Goal: Task Accomplishment & Management: Use online tool/utility

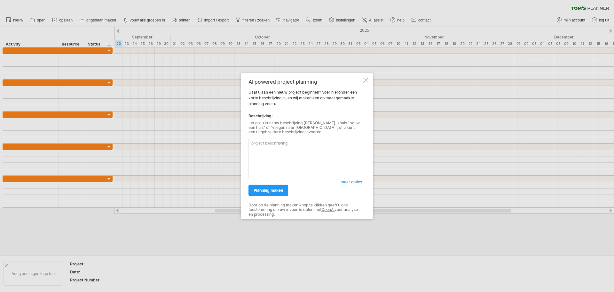
click at [274, 144] on textarea at bounding box center [306, 158] width 114 height 41
click at [273, 191] on span "planning maken" at bounding box center [268, 190] width 29 height 5
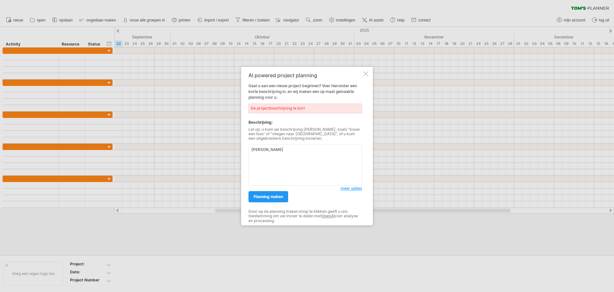
click at [270, 151] on textarea "[PERSON_NAME]" at bounding box center [306, 164] width 114 height 41
drag, startPoint x: 268, startPoint y: 150, endPoint x: 278, endPoint y: 156, distance: 11.7
click at [244, 150] on div "AI powered project planning Gaat u aan een nieuw project beginnen? Voer hierond…" at bounding box center [307, 146] width 132 height 158
type textarea "[PERSON_NAME] een planning op basis van [PERSON_NAME] matrix"
click at [270, 195] on span "planning maken" at bounding box center [268, 196] width 29 height 5
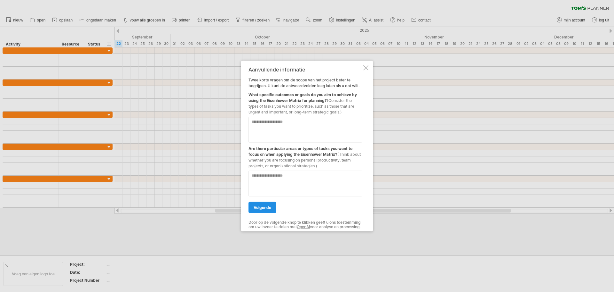
click at [263, 204] on span "volgende" at bounding box center [263, 206] width 18 height 5
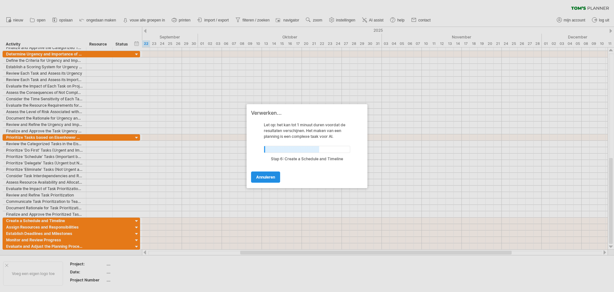
click at [273, 176] on span "annuleren" at bounding box center [265, 176] width 19 height 5
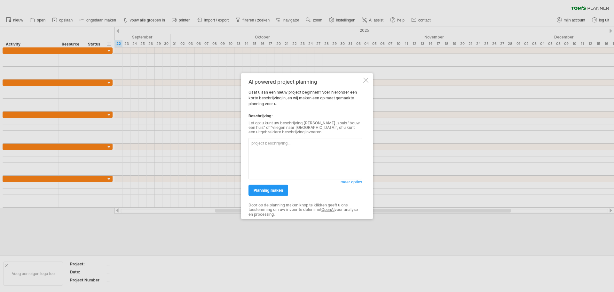
click at [366, 79] on div at bounding box center [366, 79] width 5 height 5
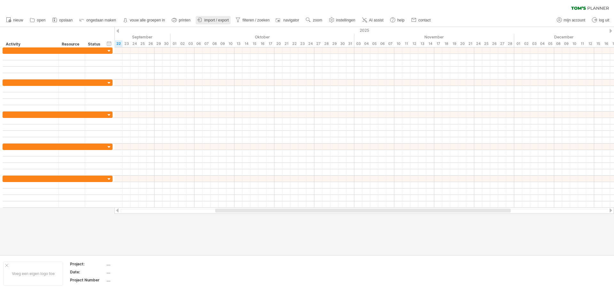
click at [215, 20] on span "import / export" at bounding box center [216, 20] width 25 height 4
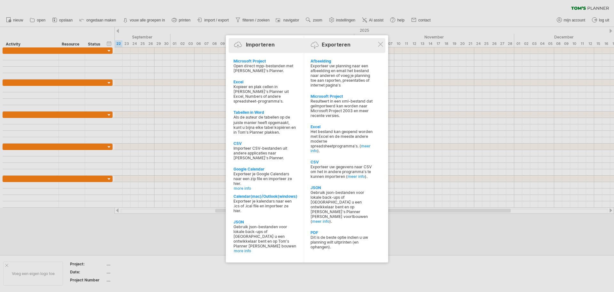
click at [381, 47] on div "Importeren Exporteren" at bounding box center [307, 46] width 154 height 10
click at [381, 43] on div at bounding box center [380, 44] width 5 height 5
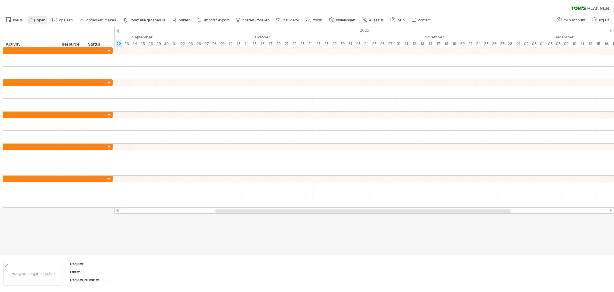
click at [30, 20] on icon at bounding box center [32, 20] width 6 height 6
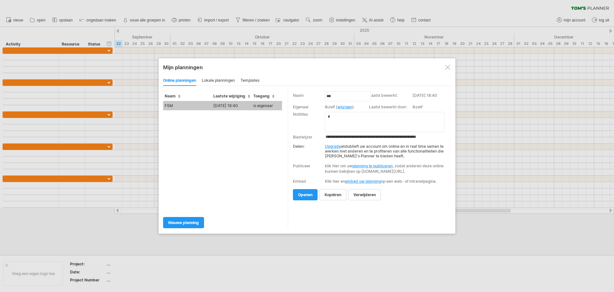
click at [182, 104] on td "FSM" at bounding box center [187, 105] width 49 height 9
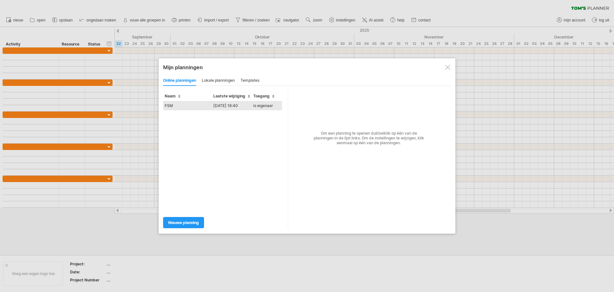
click at [187, 106] on td "FSM" at bounding box center [187, 105] width 49 height 9
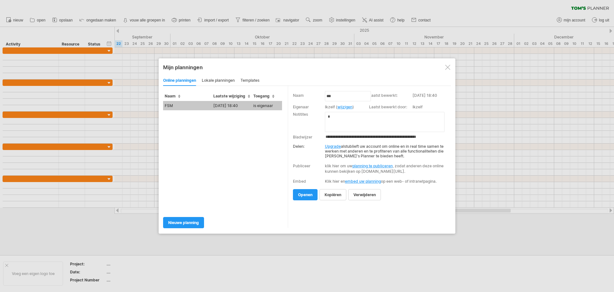
click at [293, 200] on link "openen" at bounding box center [305, 194] width 25 height 11
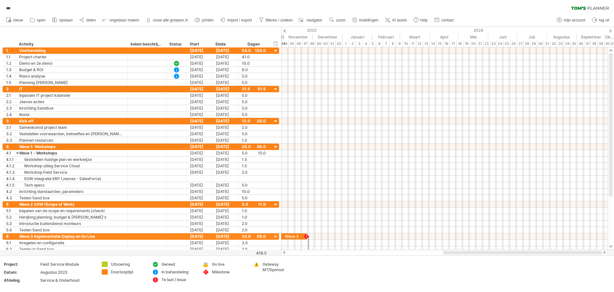
drag, startPoint x: 391, startPoint y: 252, endPoint x: 503, endPoint y: 230, distance: 113.4
click at [504, 237] on div "Probeert verbinding te maken met [DOMAIN_NAME] Opnieuw verbonden 0% de planning…" at bounding box center [307, 146] width 614 height 292
click at [611, 30] on div at bounding box center [611, 31] width 3 height 4
click at [612, 30] on div at bounding box center [611, 31] width 3 height 4
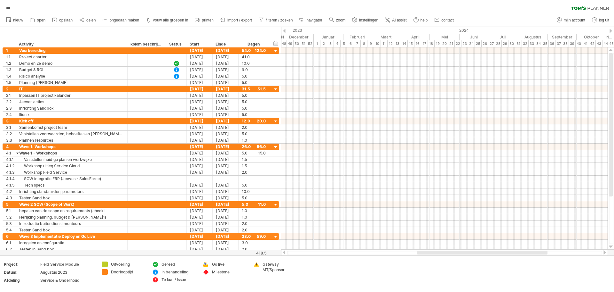
click at [612, 30] on div at bounding box center [611, 31] width 3 height 4
click at [612, 29] on div "2024" at bounding box center [470, 30] width 351 height 7
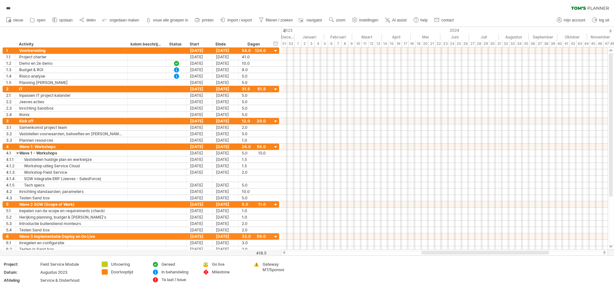
click at [612, 29] on div "2024" at bounding box center [470, 30] width 351 height 7
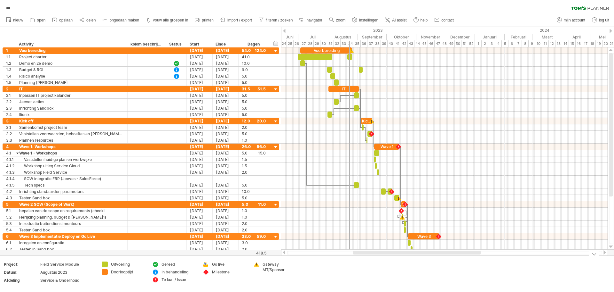
drag, startPoint x: 474, startPoint y: 252, endPoint x: 406, endPoint y: 256, distance: 68.0
click at [406, 256] on div "Probeert verbinding te maken met [DOMAIN_NAME] Opnieuw verbonden 0% de planning…" at bounding box center [307, 146] width 614 height 292
click at [271, 22] on span "filteren / zoeken" at bounding box center [279, 20] width 27 height 4
type input "**********"
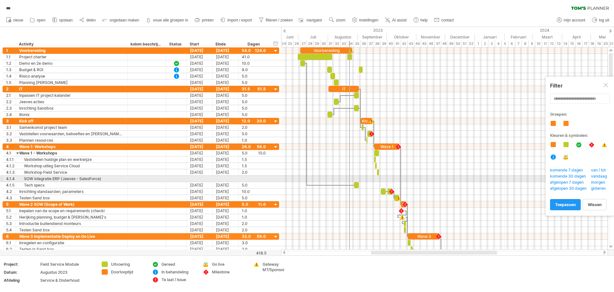
click at [601, 176] on span "vandaag" at bounding box center [600, 176] width 21 height 6
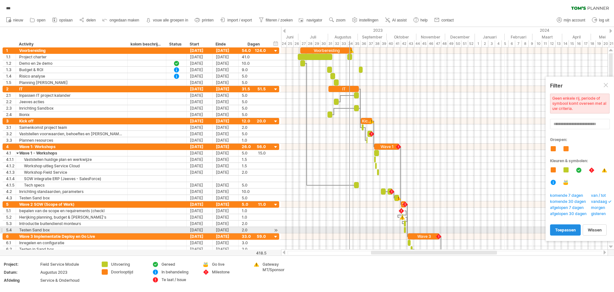
click at [566, 229] on span "toepassen" at bounding box center [566, 229] width 20 height 5
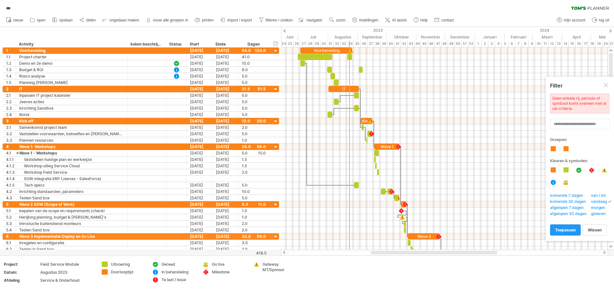
click at [284, 30] on div at bounding box center [284, 31] width 3 height 4
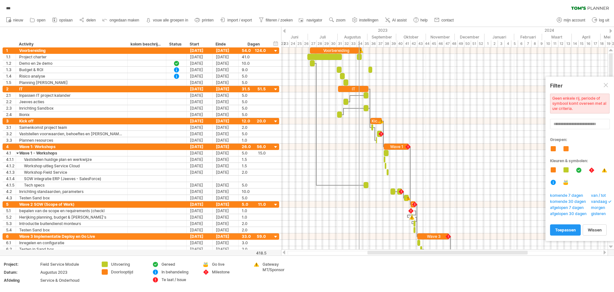
click at [284, 30] on div at bounding box center [284, 31] width 3 height 4
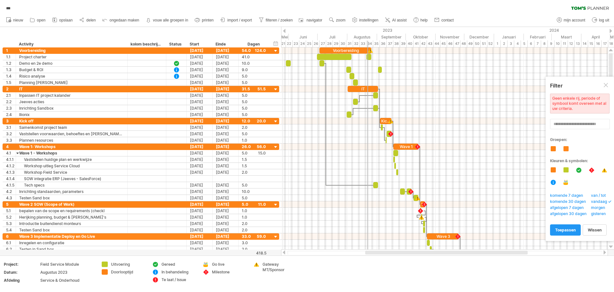
click at [282, 31] on div "2023" at bounding box center [319, 30] width 350 height 7
click at [377, 40] on div "tijdlijn instellingen" at bounding box center [385, 40] width 50 height 10
select select "*"
select select "**"
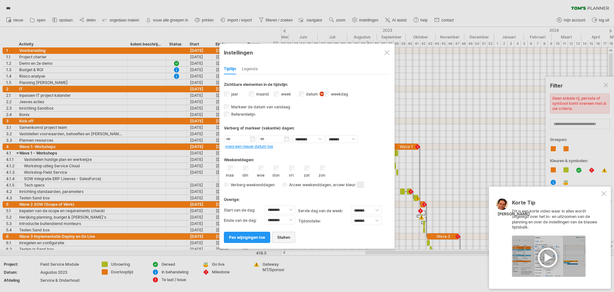
click at [283, 236] on span "sluiten" at bounding box center [283, 237] width 13 height 5
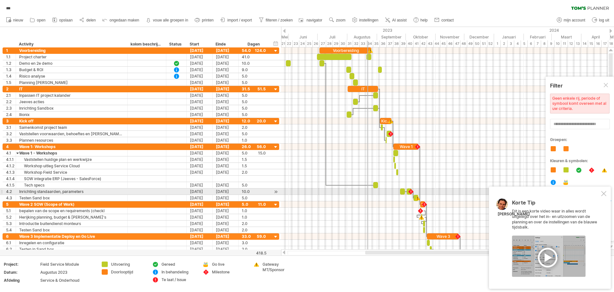
click at [604, 194] on div at bounding box center [604, 193] width 5 height 5
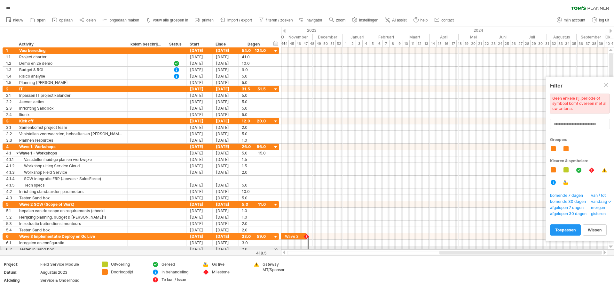
drag, startPoint x: 405, startPoint y: 252, endPoint x: 497, endPoint y: 194, distance: 108.7
click at [515, 249] on div "Probeert verbinding te maken met [DOMAIN_NAME] Opnieuw verbonden 0% *** wissen …" at bounding box center [307, 146] width 614 height 292
click at [340, 21] on span "zoom" at bounding box center [340, 20] width 9 height 4
click at [354, 39] on div "Week" at bounding box center [362, 39] width 36 height 10
click at [340, 21] on span "zoom" at bounding box center [340, 20] width 9 height 4
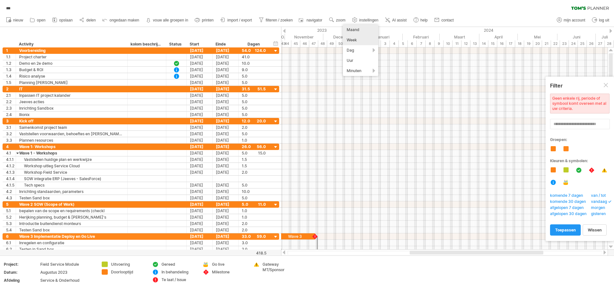
click at [352, 29] on div "Maand" at bounding box center [361, 30] width 36 height 10
click at [360, 19] on link "instellingen" at bounding box center [366, 20] width 30 height 8
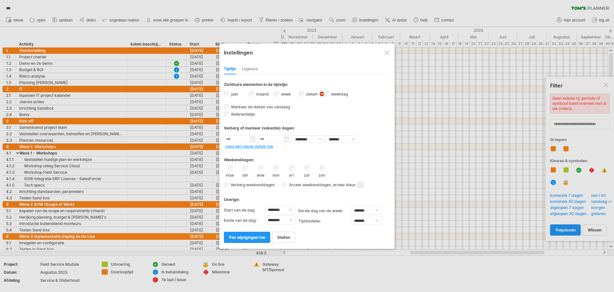
click at [360, 19] on div at bounding box center [307, 146] width 614 height 292
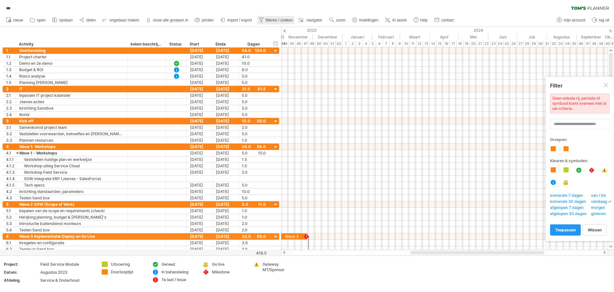
click at [274, 17] on link "filteren / zoeken" at bounding box center [276, 20] width 38 height 8
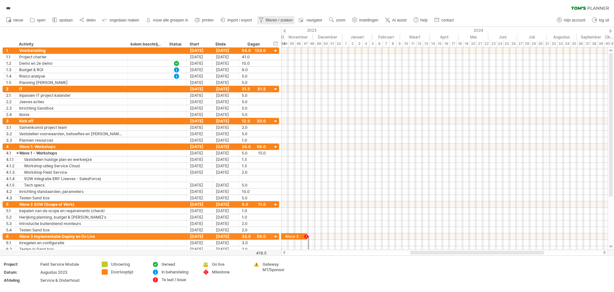
click at [274, 18] on span "filteren / zoeken" at bounding box center [279, 20] width 27 height 4
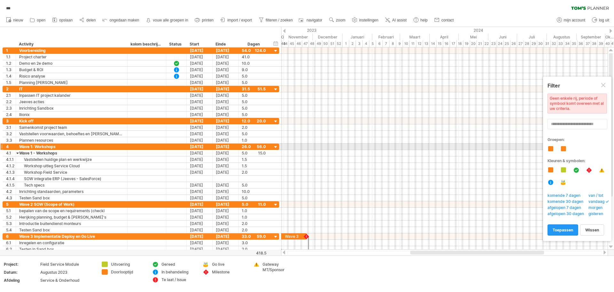
click at [550, 149] on div at bounding box center [550, 148] width 5 height 5
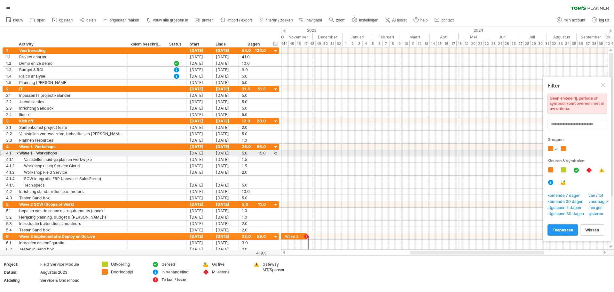
click at [564, 149] on div at bounding box center [563, 148] width 5 height 5
drag, startPoint x: 564, startPoint y: 150, endPoint x: 565, endPoint y: 156, distance: 6.3
click at [564, 149] on div at bounding box center [563, 148] width 5 height 5
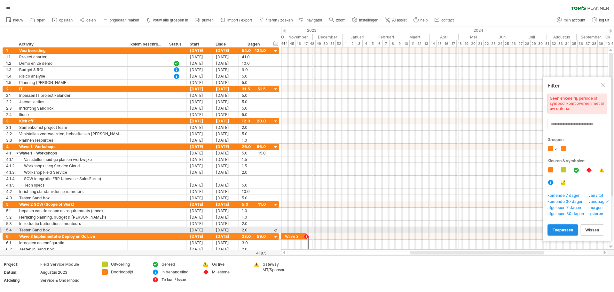
click at [561, 229] on span "toepassen" at bounding box center [563, 229] width 20 height 5
click at [564, 229] on span "toepassen" at bounding box center [563, 229] width 20 height 5
drag, startPoint x: 564, startPoint y: 230, endPoint x: 571, endPoint y: 171, distance: 59.3
click at [564, 229] on span "toepassen" at bounding box center [563, 229] width 20 height 5
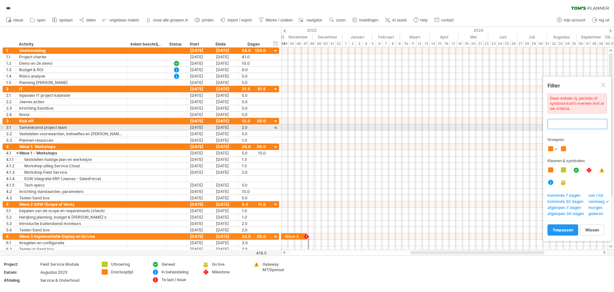
click at [560, 124] on input "text" at bounding box center [578, 124] width 60 height 10
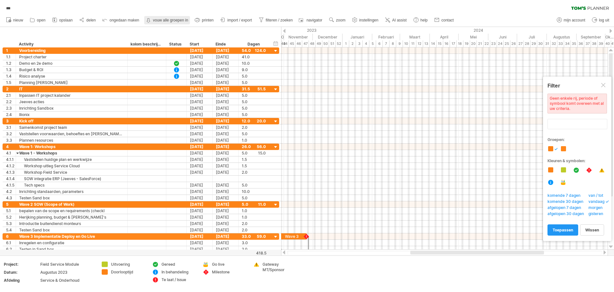
type input "**********"
click at [161, 20] on strong "vouw alle groepen in" at bounding box center [170, 20] width 35 height 4
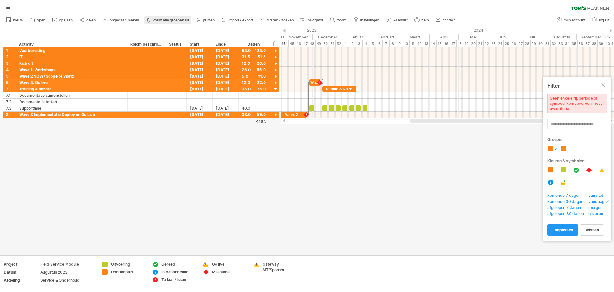
click at [160, 20] on strong "vouw alle groepen uit" at bounding box center [171, 20] width 36 height 4
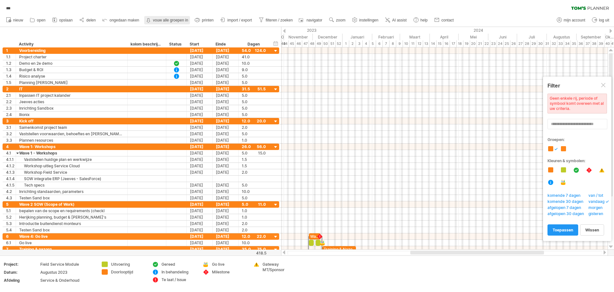
click at [160, 21] on strong "vouw alle groepen in" at bounding box center [170, 20] width 35 height 4
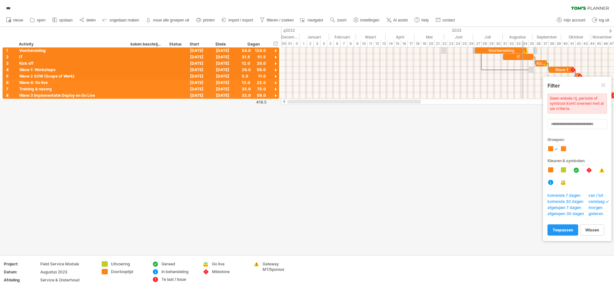
drag, startPoint x: 432, startPoint y: 100, endPoint x: 301, endPoint y: 114, distance: 130.9
click at [301, 114] on div "Probeert verbinding te maken met [DOMAIN_NAME] Opnieuw verbonden 0% automatisch…" at bounding box center [307, 146] width 614 height 292
